Goal: Task Accomplishment & Management: Use online tool/utility

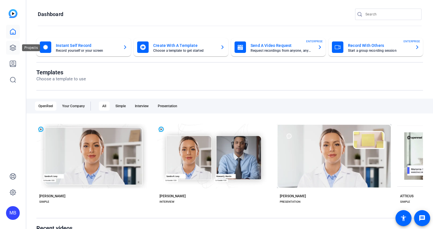
click at [11, 47] on icon at bounding box center [12, 47] width 7 height 7
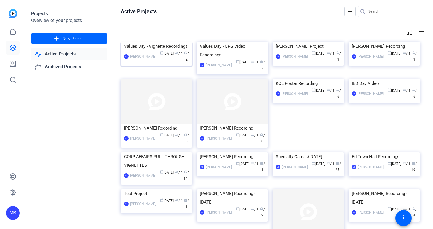
click at [153, 51] on div "Values Day - Vignette Recordings" at bounding box center [156, 46] width 65 height 9
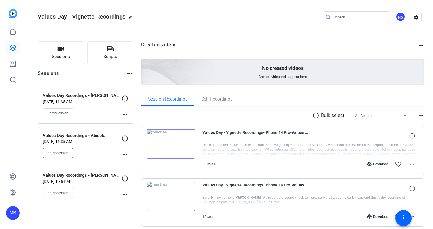
click at [57, 154] on span "Enter Session" at bounding box center [57, 153] width 21 height 5
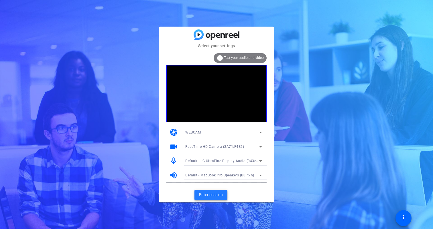
click at [210, 194] on span "Enter session" at bounding box center [211, 195] width 24 height 6
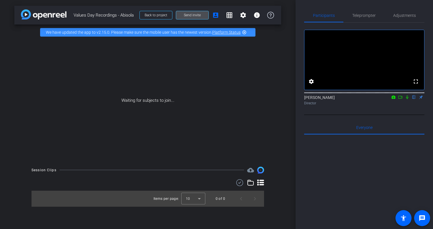
click at [189, 15] on span "Send invite" at bounding box center [192, 15] width 17 height 5
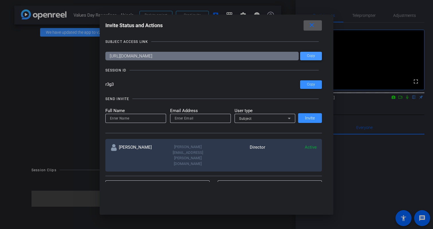
click at [309, 56] on span "Copy" at bounding box center [311, 56] width 8 height 4
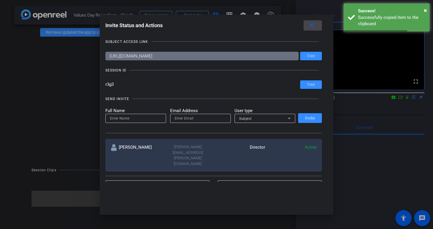
click at [312, 25] on mat-icon "close" at bounding box center [311, 25] width 7 height 7
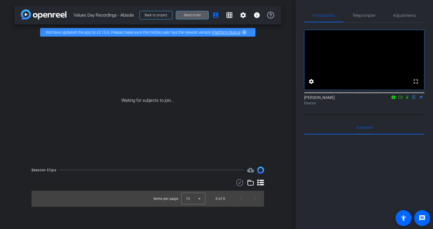
click at [245, 32] on mat-icon "highlight_off" at bounding box center [244, 32] width 5 height 5
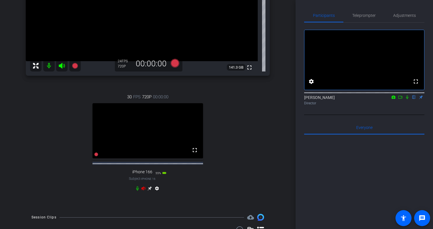
scroll to position [99, 0]
click at [143, 190] on icon at bounding box center [143, 188] width 4 height 4
click at [148, 191] on icon at bounding box center [149, 188] width 4 height 4
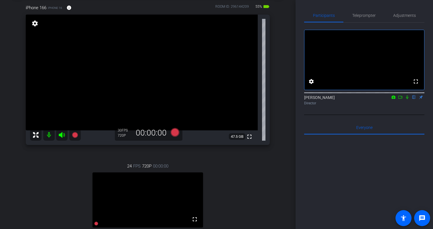
scroll to position [31, 0]
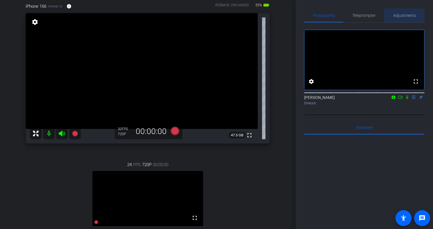
click at [405, 16] on span "Adjustments" at bounding box center [404, 15] width 23 height 4
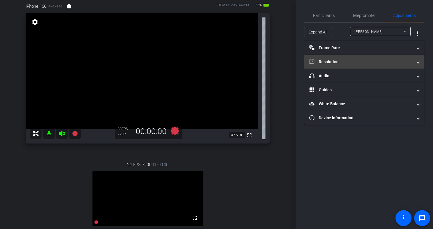
click at [368, 62] on mat-panel-title "Resolution" at bounding box center [360, 62] width 103 height 6
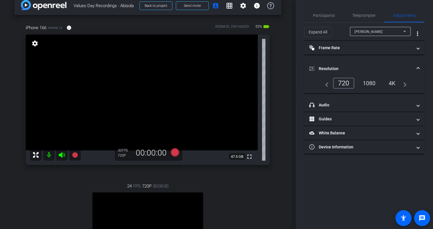
scroll to position [10, 0]
click at [243, 202] on div "24 FPS 720P 00:00:00 fullscreen Maddie Subject - Chrome settings" at bounding box center [148, 232] width 244 height 118
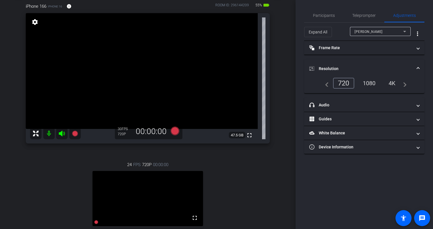
scroll to position [32, 0]
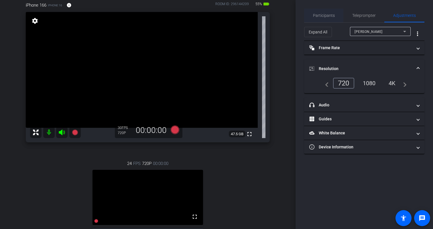
click at [326, 15] on span "Participants" at bounding box center [324, 15] width 22 height 4
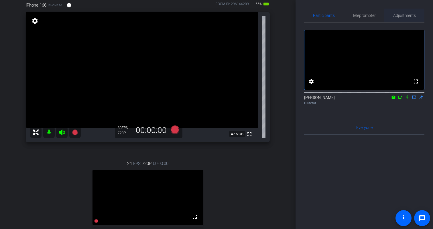
click at [409, 14] on span "Adjustments" at bounding box center [404, 15] width 23 height 4
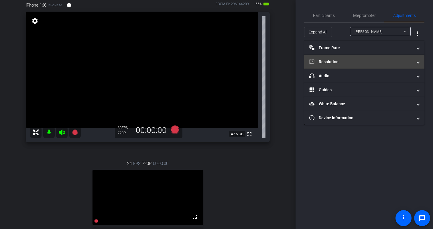
click at [349, 60] on mat-panel-title "Resolution" at bounding box center [360, 62] width 103 height 6
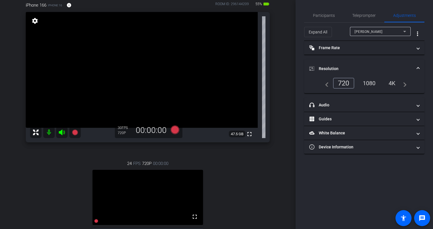
click at [371, 83] on div "1080" at bounding box center [368, 83] width 21 height 10
click at [390, 31] on div "Maddie" at bounding box center [378, 31] width 49 height 7
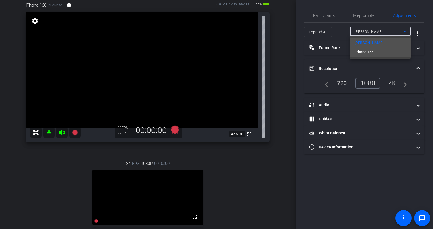
click at [366, 52] on span "iPhone 166" at bounding box center [363, 52] width 19 height 7
type input "1000"
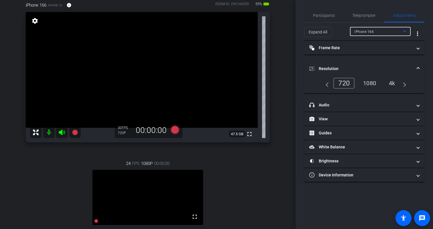
click at [368, 83] on div "1080" at bounding box center [368, 83] width 21 height 10
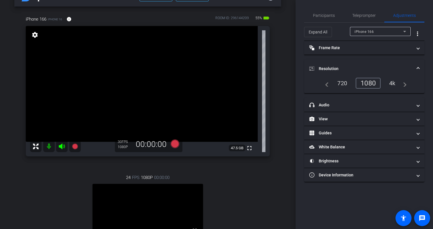
scroll to position [0, 0]
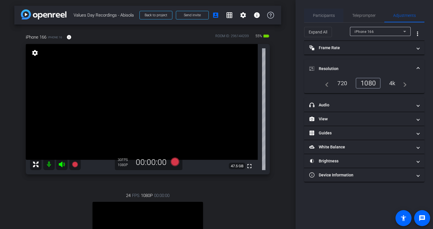
click at [326, 18] on span "Participants" at bounding box center [324, 16] width 22 height 14
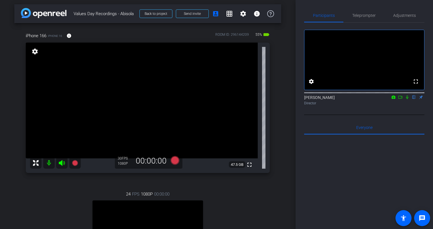
scroll to position [0, 0]
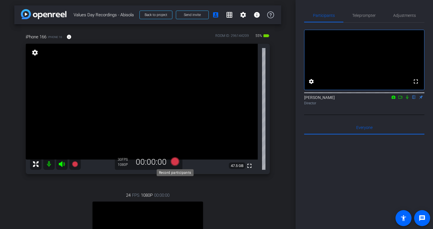
click at [174, 161] on icon at bounding box center [175, 161] width 9 height 9
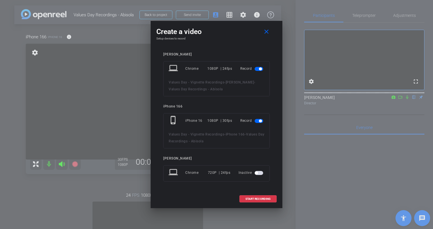
click at [256, 69] on span "button" at bounding box center [258, 69] width 9 height 4
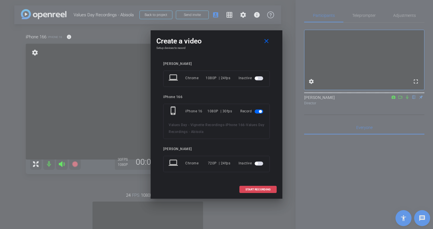
click at [257, 189] on span "START RECORDING" at bounding box center [257, 189] width 25 height 3
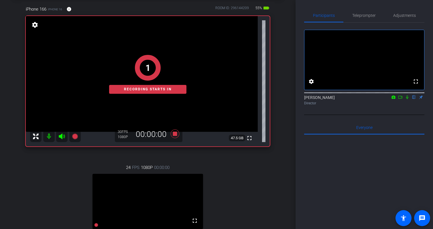
scroll to position [24, 0]
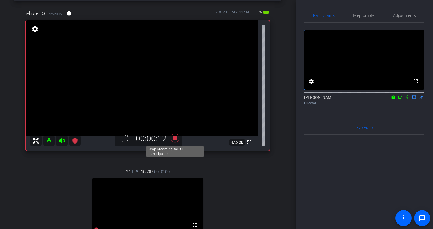
click at [175, 139] on icon at bounding box center [175, 138] width 9 height 9
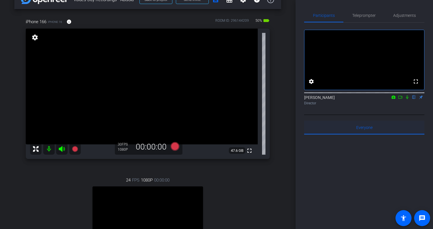
scroll to position [26, 0]
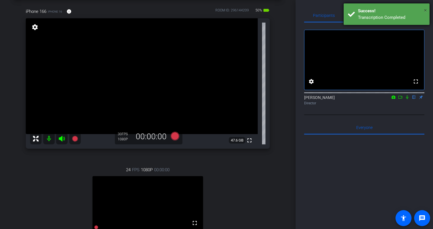
click at [425, 9] on span "×" at bounding box center [424, 10] width 3 height 7
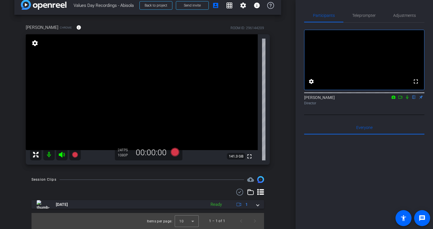
scroll to position [29, 0]
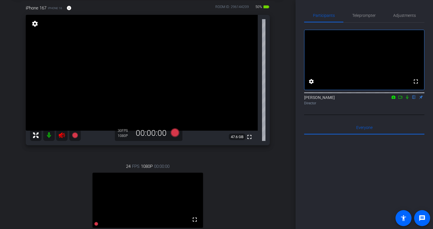
click at [61, 138] on icon at bounding box center [61, 135] width 7 height 7
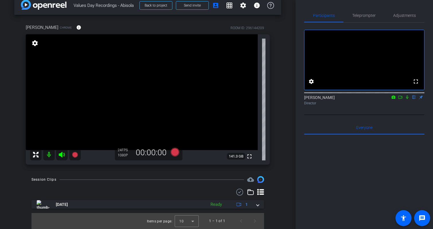
scroll to position [9, 0]
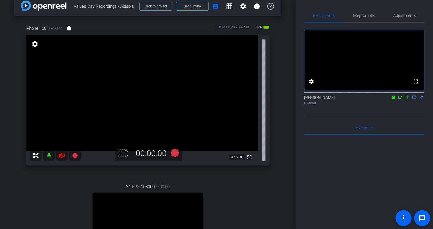
click at [61, 157] on icon at bounding box center [62, 156] width 6 height 6
click at [173, 154] on icon at bounding box center [175, 153] width 9 height 9
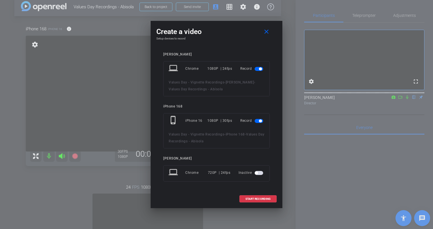
click at [258, 68] on span "button" at bounding box center [258, 69] width 9 height 4
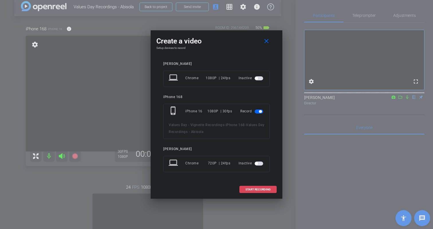
click at [262, 189] on span "START RECORDING" at bounding box center [257, 189] width 25 height 3
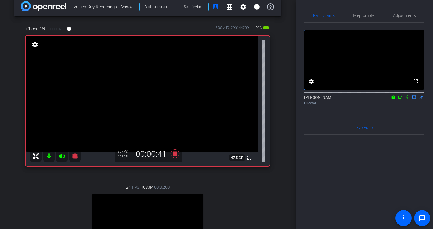
click at [407, 99] on icon at bounding box center [407, 97] width 5 height 4
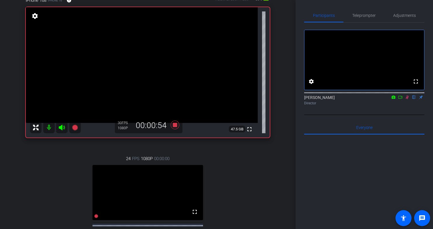
scroll to position [39, 0]
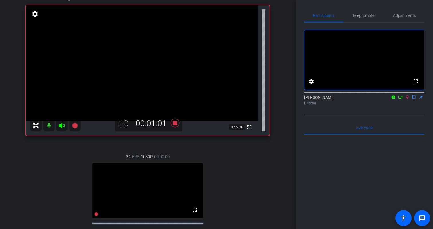
click at [407, 99] on icon at bounding box center [407, 97] width 5 height 4
click at [407, 99] on icon at bounding box center [407, 98] width 2 height 4
click at [407, 99] on icon at bounding box center [406, 98] width 3 height 4
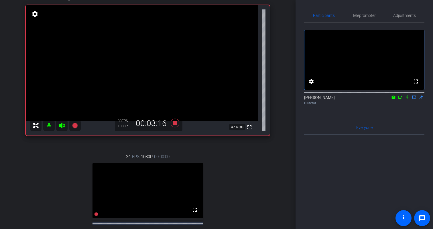
click at [407, 99] on icon at bounding box center [407, 97] width 5 height 4
click at [407, 99] on icon at bounding box center [406, 98] width 3 height 4
click at [408, 99] on icon at bounding box center [407, 97] width 5 height 4
click at [406, 99] on icon at bounding box center [407, 97] width 5 height 4
click at [407, 99] on icon at bounding box center [407, 97] width 5 height 4
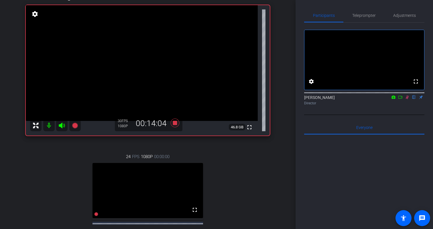
click at [407, 99] on icon at bounding box center [406, 98] width 3 height 4
click at [407, 99] on icon at bounding box center [407, 97] width 5 height 4
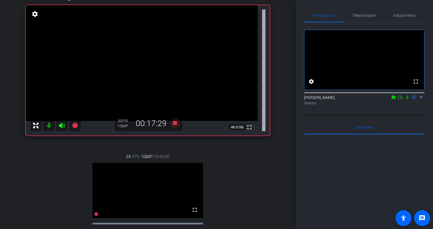
click at [407, 99] on icon at bounding box center [407, 97] width 5 height 4
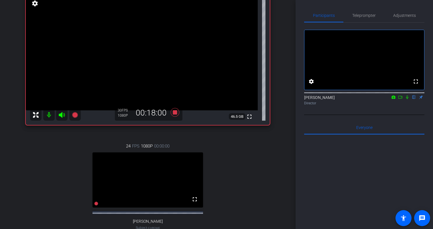
scroll to position [45, 0]
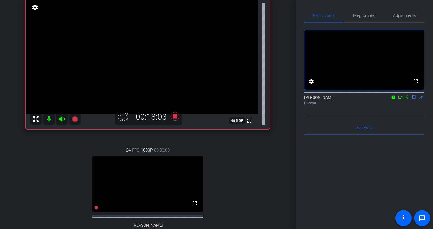
click at [406, 100] on mat-icon at bounding box center [406, 97] width 7 height 5
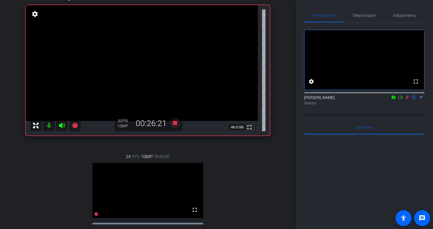
scroll to position [41, 0]
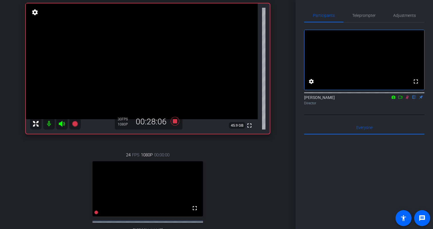
click at [406, 99] on icon at bounding box center [407, 97] width 5 height 4
click at [407, 99] on icon at bounding box center [407, 97] width 5 height 4
click at [407, 99] on icon at bounding box center [406, 98] width 3 height 4
click at [407, 99] on icon at bounding box center [407, 98] width 2 height 4
click at [407, 99] on icon at bounding box center [406, 98] width 3 height 4
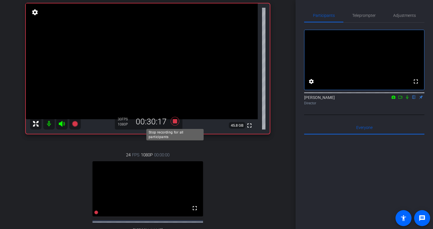
click at [175, 121] on icon at bounding box center [175, 121] width 9 height 9
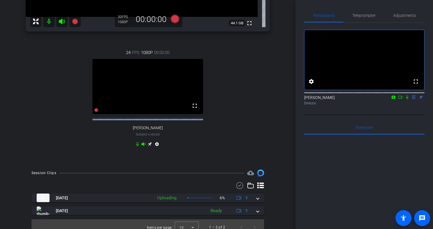
scroll to position [146, 0]
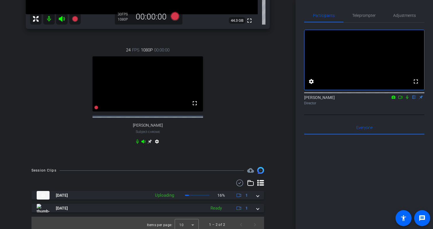
click at [406, 99] on icon at bounding box center [407, 98] width 2 height 4
click at [407, 99] on icon at bounding box center [407, 97] width 5 height 4
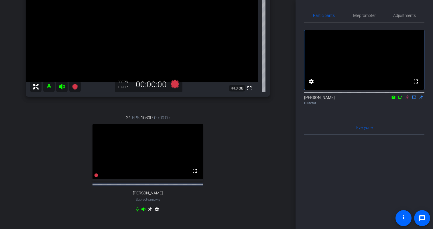
scroll to position [74, 0]
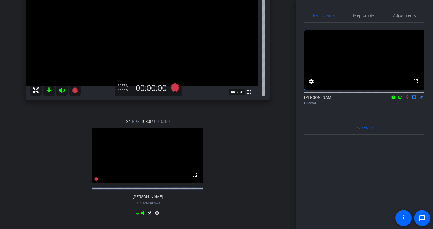
click at [406, 99] on icon at bounding box center [406, 98] width 3 height 4
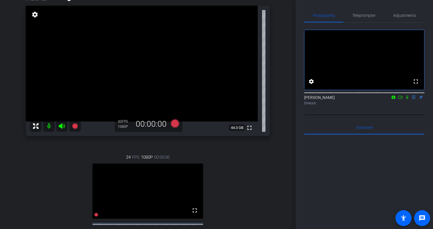
scroll to position [39, 0]
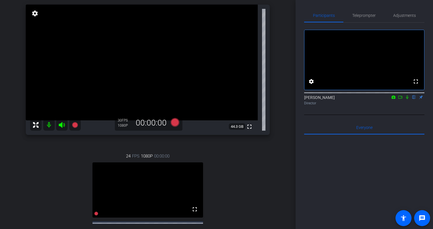
click at [407, 99] on icon at bounding box center [407, 97] width 5 height 4
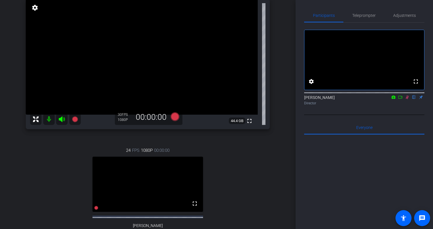
scroll to position [155, 0]
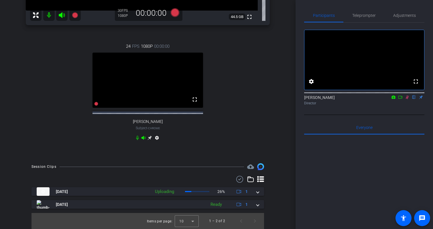
click at [406, 99] on icon at bounding box center [406, 98] width 3 height 4
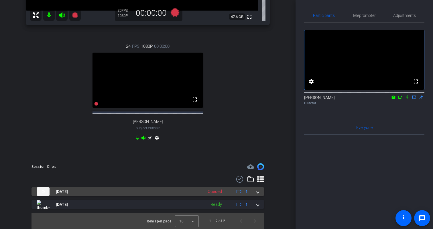
click at [257, 192] on span at bounding box center [257, 192] width 2 height 6
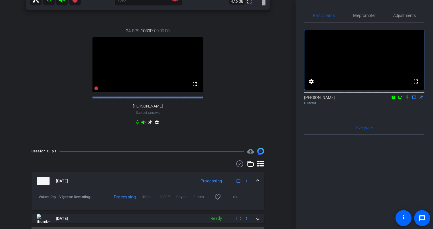
scroll to position [184, 0]
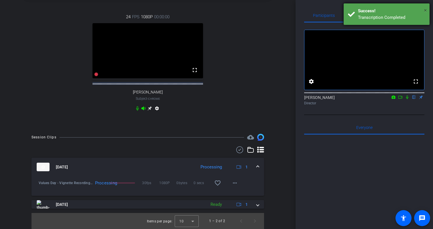
click at [426, 11] on span "×" at bounding box center [424, 10] width 3 height 7
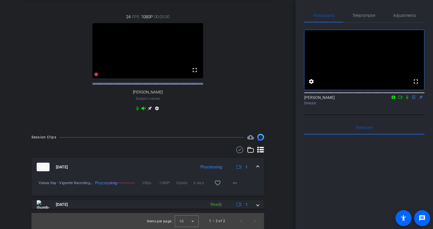
scroll to position [0, 0]
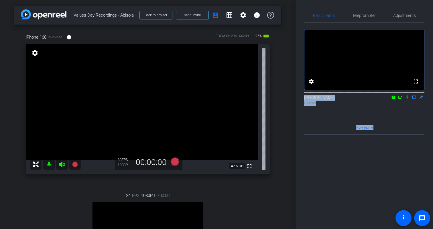
drag, startPoint x: 280, startPoint y: 103, endPoint x: 923, endPoint y: -43, distance: 659.1
click at [432, 0] on html "Accessibility Screen-Reader Guide, Feedback, and Issue Reporting | New window m…" at bounding box center [216, 114] width 433 height 229
click at [280, 100] on div "iPhone 168 iPhone 16 info ROOM ID: 296144209 25% battery_std fullscreen setting…" at bounding box center [147, 166] width 267 height 282
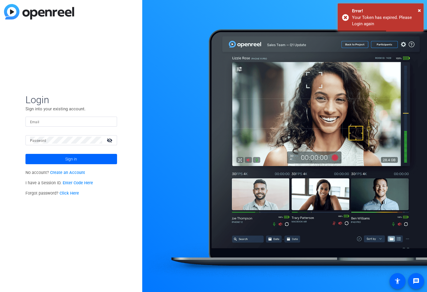
click at [52, 121] on input "Email" at bounding box center [71, 121] width 82 height 7
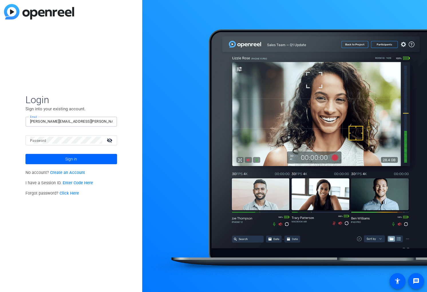
type input "[PERSON_NAME][EMAIL_ADDRESS][PERSON_NAME][DOMAIN_NAME]"
click at [25, 154] on button "Sign in" at bounding box center [71, 159] width 92 height 10
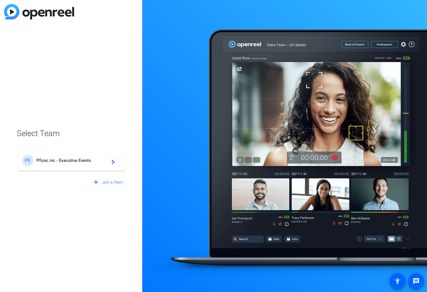
click at [62, 163] on span "Pfizer, inc - Executive Events" at bounding box center [72, 160] width 72 height 5
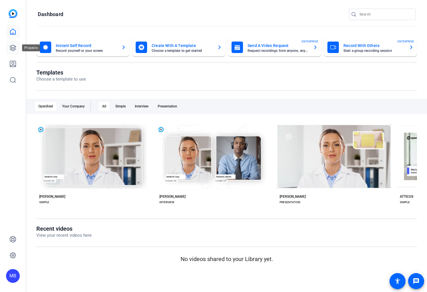
click at [9, 44] on link at bounding box center [13, 48] width 14 height 14
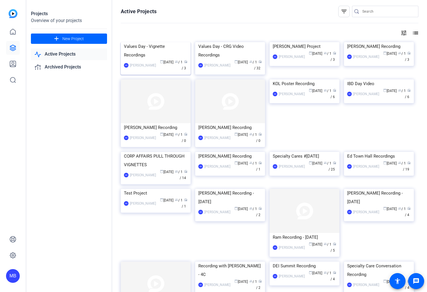
click at [151, 59] on div "Values Day - Vignette Recordings" at bounding box center [156, 50] width 64 height 17
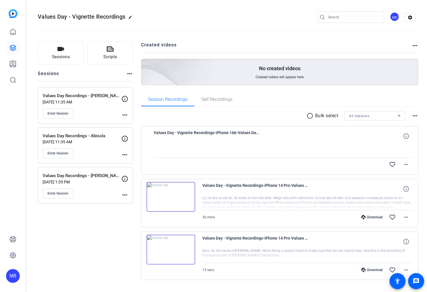
scroll to position [13, 0]
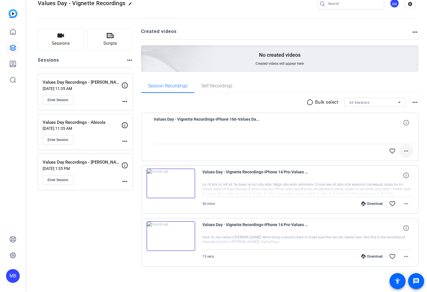
click at [406, 153] on mat-icon "more_horiz" at bounding box center [406, 150] width 7 height 7
click at [423, 143] on div at bounding box center [213, 146] width 427 height 292
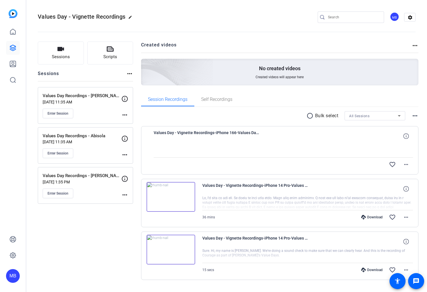
click at [89, 237] on div "Sessions Scripts Sessions more_horiz Values Day Recordings - [PERSON_NAME] [DAT…" at bounding box center [85, 169] width 95 height 256
click at [96, 229] on div "Sessions Scripts Sessions more_horiz Values Day Recordings - [PERSON_NAME] [DAT…" at bounding box center [85, 169] width 95 height 256
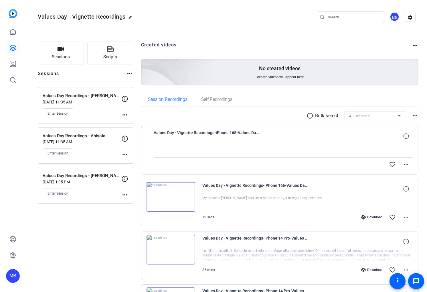
click at [59, 112] on span "Enter Session" at bounding box center [57, 113] width 21 height 5
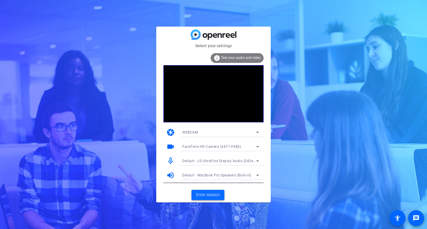
click at [213, 190] on span at bounding box center [207, 195] width 33 height 14
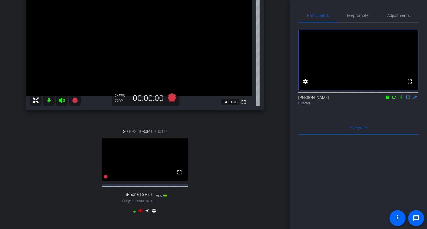
scroll to position [60, 0]
click at [140, 211] on icon at bounding box center [140, 212] width 4 height 4
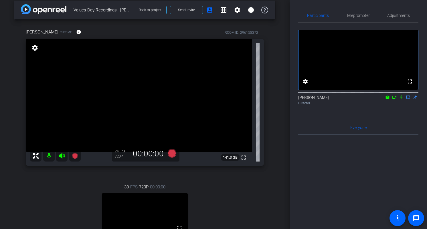
scroll to position [1, 0]
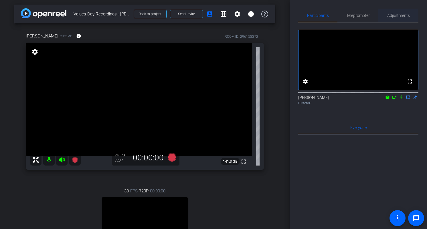
click at [404, 13] on span "Adjustments" at bounding box center [398, 16] width 23 height 14
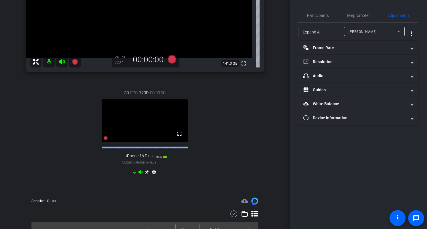
click at [147, 171] on icon at bounding box center [146, 172] width 4 height 4
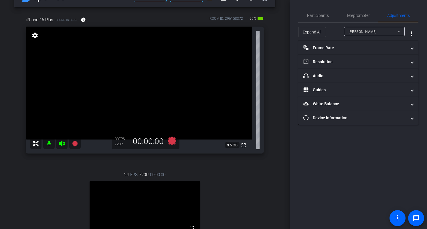
scroll to position [22, 0]
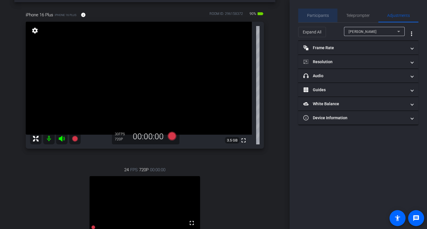
click at [318, 15] on span "Participants" at bounding box center [318, 15] width 22 height 4
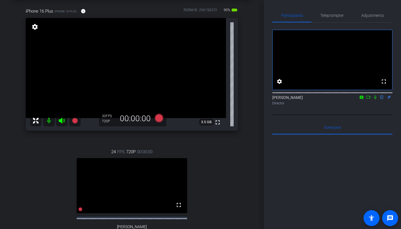
scroll to position [0, 0]
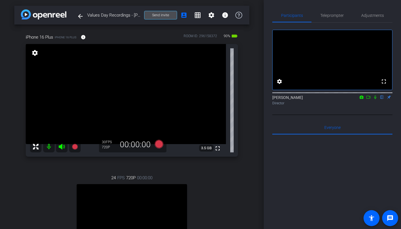
click at [164, 15] on span "Send invite" at bounding box center [160, 15] width 17 height 5
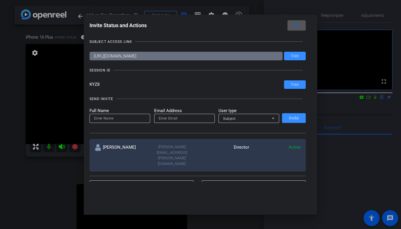
click at [9, 118] on div at bounding box center [200, 114] width 401 height 229
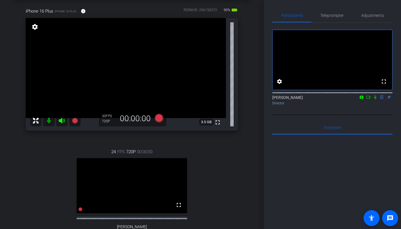
scroll to position [27, 0]
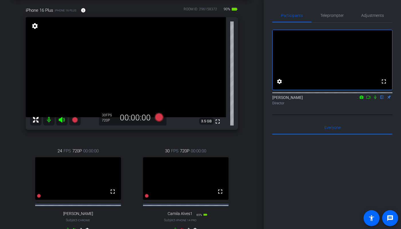
click at [62, 118] on icon at bounding box center [62, 120] width 6 height 6
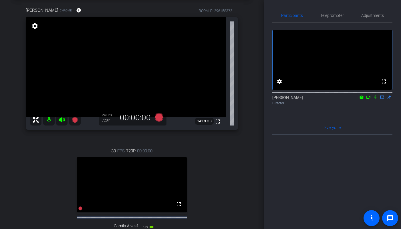
scroll to position [54, 0]
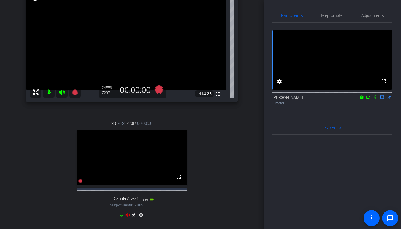
click at [134, 217] on icon at bounding box center [134, 215] width 4 height 4
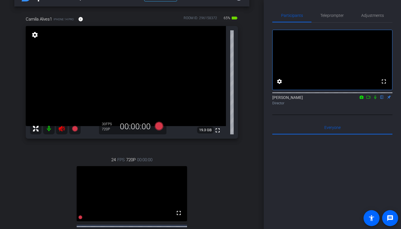
scroll to position [18, 0]
click at [64, 133] on mat-icon at bounding box center [61, 128] width 11 height 11
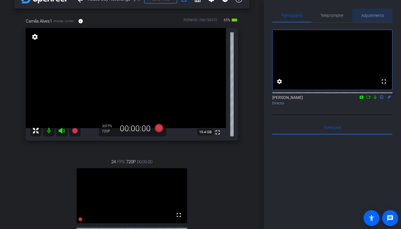
click at [371, 15] on span "Adjustments" at bounding box center [372, 15] width 23 height 4
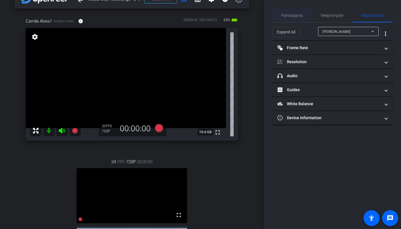
click at [293, 15] on span "Participants" at bounding box center [292, 15] width 22 height 4
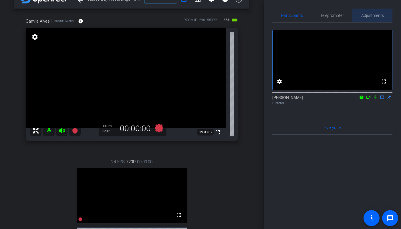
click at [381, 17] on span "Adjustments" at bounding box center [372, 15] width 23 height 4
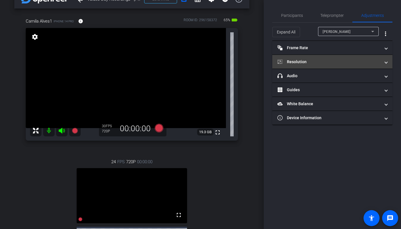
click at [314, 60] on mat-panel-title "Resolution" at bounding box center [329, 62] width 103 height 6
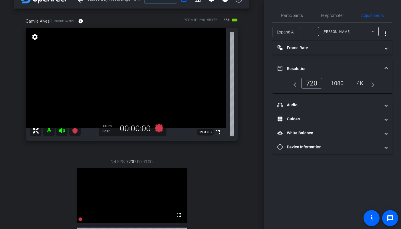
click at [342, 84] on div "1080" at bounding box center [337, 83] width 21 height 10
click at [334, 28] on div "[PERSON_NAME]" at bounding box center [347, 31] width 49 height 7
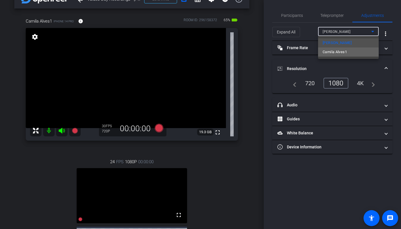
click at [345, 52] on span "Camila Alves1" at bounding box center [335, 52] width 24 height 7
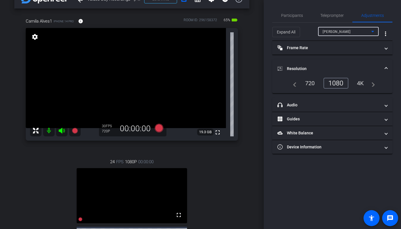
type input "1000"
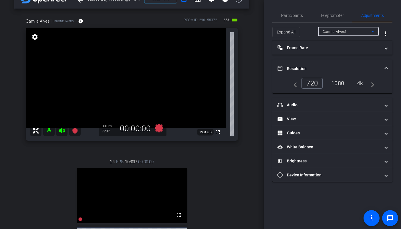
click at [338, 84] on div "1080" at bounding box center [337, 83] width 21 height 10
click at [387, 67] on span at bounding box center [386, 69] width 2 height 6
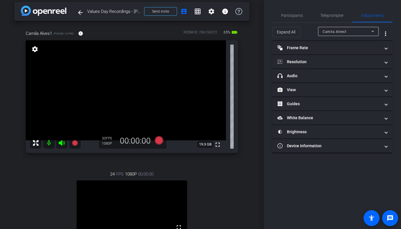
scroll to position [0, 0]
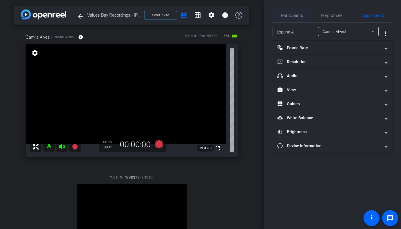
click at [296, 19] on span "Participants" at bounding box center [292, 16] width 22 height 14
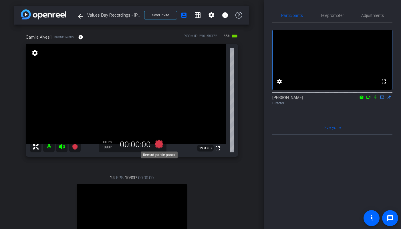
click at [159, 145] on icon at bounding box center [159, 144] width 9 height 9
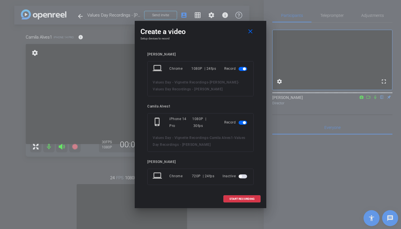
click at [241, 70] on span "button" at bounding box center [243, 69] width 9 height 4
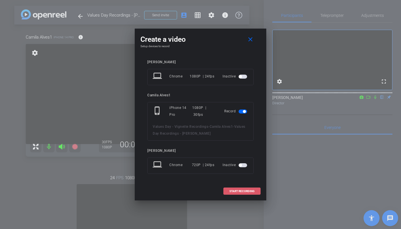
click at [244, 191] on span "START RECORDING" at bounding box center [241, 191] width 25 height 3
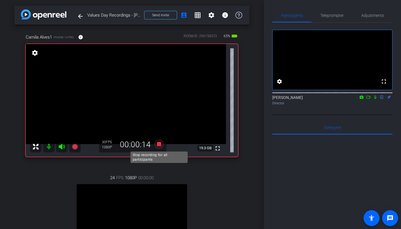
click at [160, 143] on icon at bounding box center [159, 144] width 9 height 9
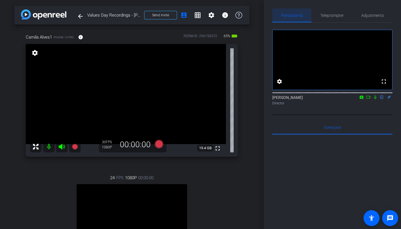
click at [287, 17] on span "Participants" at bounding box center [292, 15] width 22 height 4
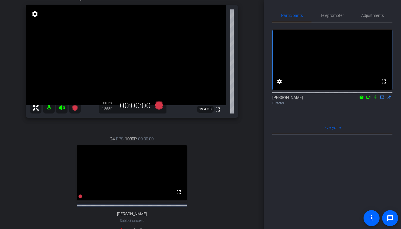
scroll to position [39, 0]
click at [159, 104] on icon at bounding box center [159, 104] width 9 height 9
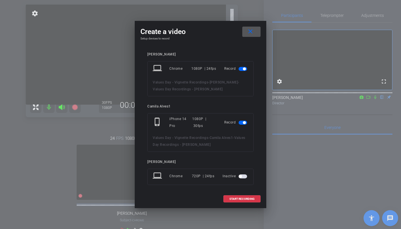
click at [241, 68] on span "button" at bounding box center [243, 69] width 9 height 4
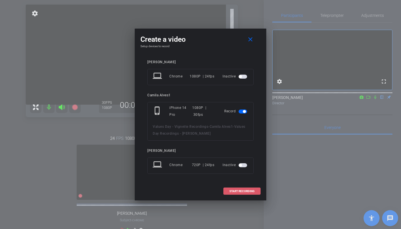
click at [244, 190] on span "START RECORDING" at bounding box center [241, 191] width 25 height 3
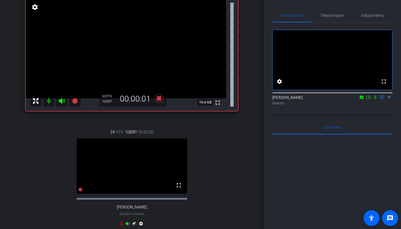
scroll to position [45, 0]
click at [375, 99] on icon at bounding box center [375, 97] width 5 height 4
click at [376, 99] on icon at bounding box center [375, 98] width 2 height 4
click at [375, 99] on icon at bounding box center [375, 97] width 5 height 4
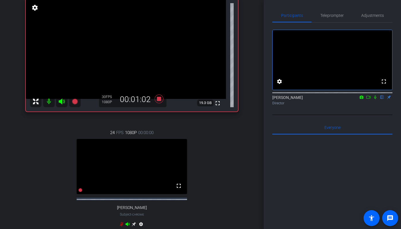
click at [375, 100] on mat-icon at bounding box center [375, 97] width 7 height 5
click at [375, 99] on icon at bounding box center [375, 97] width 5 height 4
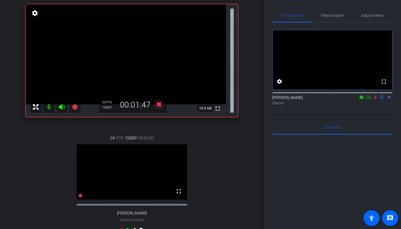
scroll to position [41, 0]
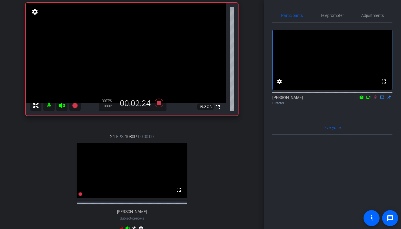
click at [376, 99] on icon at bounding box center [375, 97] width 5 height 4
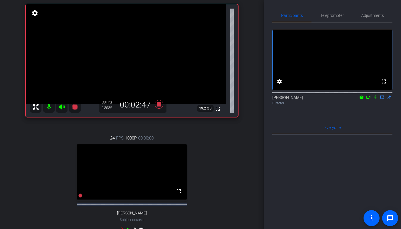
scroll to position [41, 0]
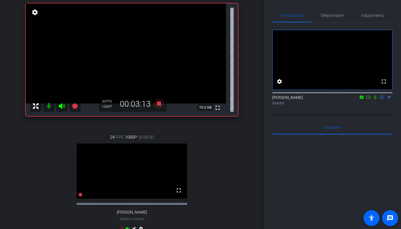
click at [375, 99] on icon at bounding box center [375, 97] width 5 height 4
click at [375, 99] on icon at bounding box center [375, 98] width 3 height 4
click at [375, 99] on icon at bounding box center [375, 97] width 5 height 4
click at [375, 99] on icon at bounding box center [375, 98] width 3 height 4
click at [375, 99] on icon at bounding box center [375, 97] width 5 height 4
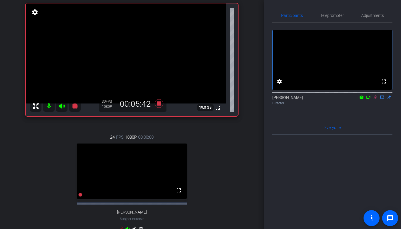
click at [375, 99] on icon at bounding box center [375, 97] width 5 height 4
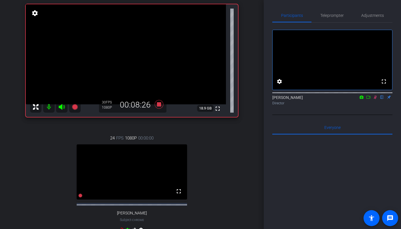
click at [375, 99] on icon at bounding box center [375, 98] width 3 height 4
click at [375, 99] on icon at bounding box center [375, 97] width 5 height 4
click at [376, 99] on icon at bounding box center [375, 98] width 3 height 4
click at [376, 99] on icon at bounding box center [375, 98] width 2 height 4
click at [374, 99] on icon at bounding box center [375, 98] width 3 height 4
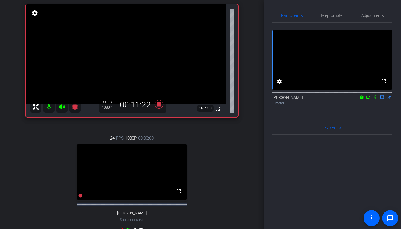
click at [376, 99] on icon at bounding box center [375, 97] width 5 height 4
click at [376, 99] on icon at bounding box center [375, 98] width 3 height 4
click at [376, 99] on icon at bounding box center [375, 98] width 2 height 4
click at [376, 99] on icon at bounding box center [375, 98] width 3 height 4
click at [376, 99] on icon at bounding box center [375, 98] width 2 height 4
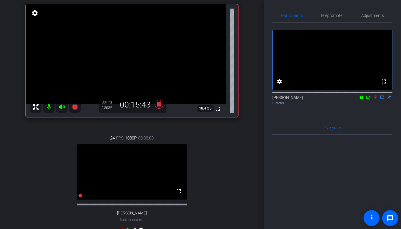
click at [376, 99] on icon at bounding box center [375, 98] width 3 height 4
click at [376, 99] on icon at bounding box center [375, 98] width 2 height 4
click at [376, 99] on icon at bounding box center [375, 98] width 3 height 4
click at [375, 99] on icon at bounding box center [375, 97] width 5 height 4
click at [375, 99] on icon at bounding box center [375, 98] width 3 height 4
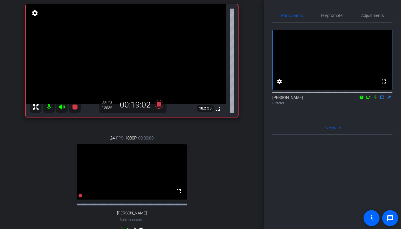
click at [375, 99] on icon at bounding box center [375, 97] width 5 height 4
click at [375, 99] on icon at bounding box center [375, 98] width 3 height 4
click at [375, 99] on icon at bounding box center [375, 97] width 5 height 4
click at [376, 99] on icon at bounding box center [375, 98] width 3 height 4
click at [159, 105] on icon at bounding box center [159, 104] width 9 height 9
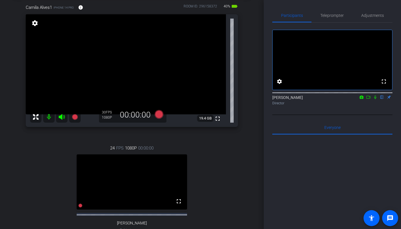
scroll to position [0, 0]
